Goal: Information Seeking & Learning: Learn about a topic

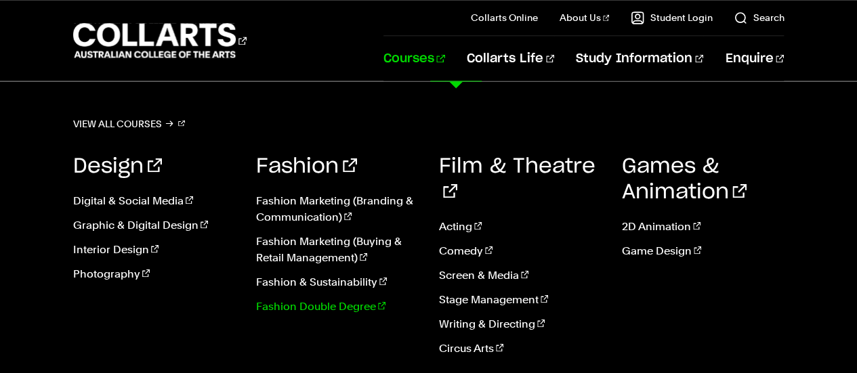
scroll to position [1242, 0]
click at [153, 125] on link "View all courses" at bounding box center [129, 123] width 113 height 19
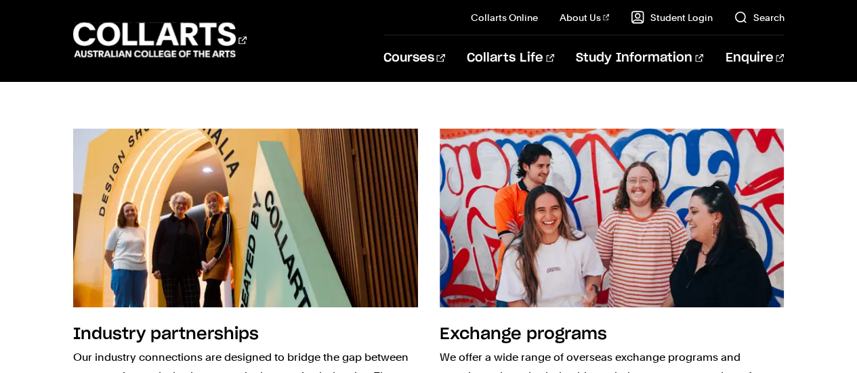
scroll to position [1242, 0]
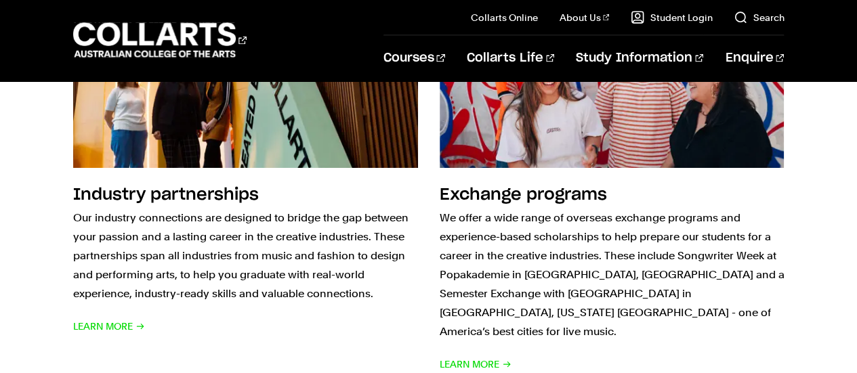
scroll to position [1501, 0]
